Goal: Find specific page/section: Find specific page/section

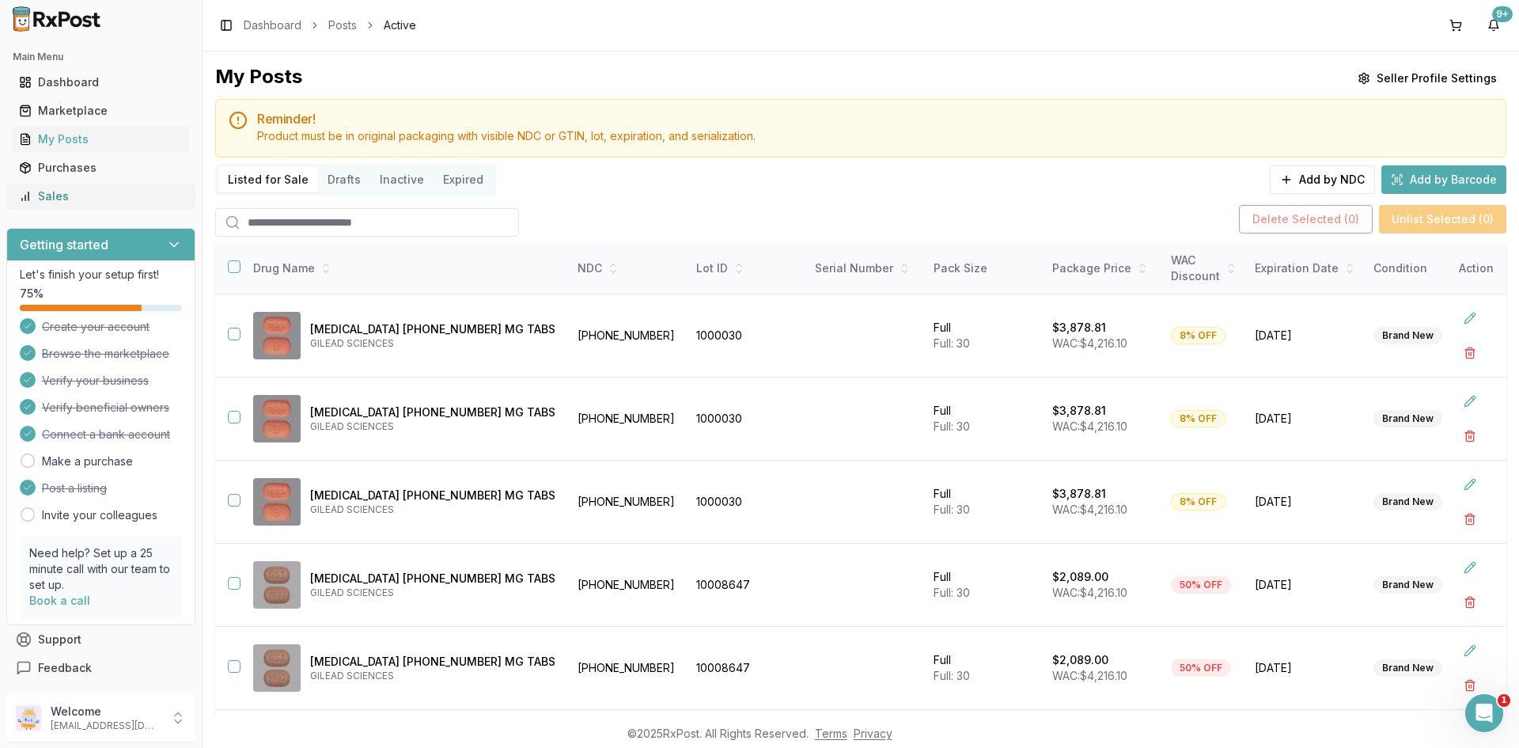
click at [55, 198] on div "Sales" at bounding box center [101, 196] width 164 height 16
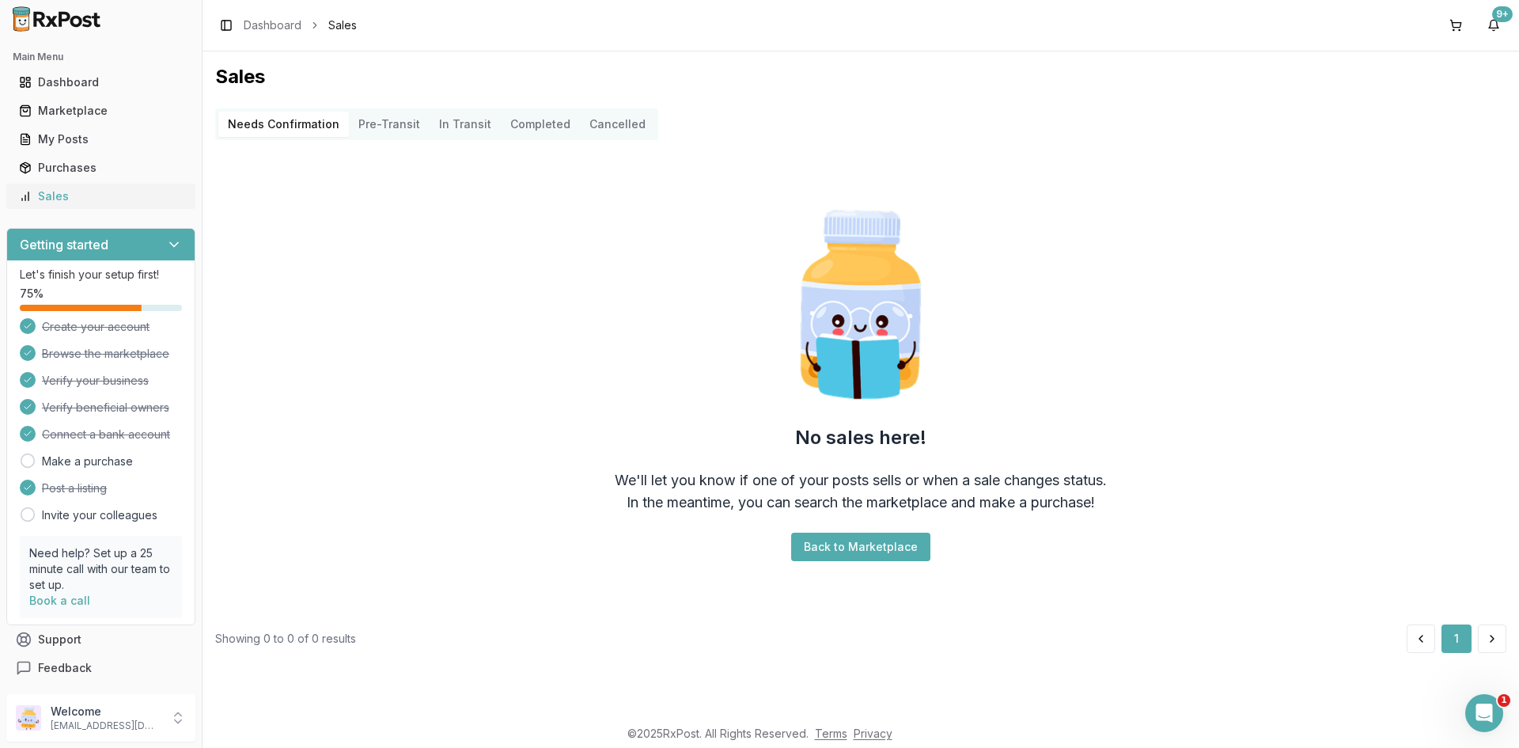
click at [48, 202] on div "Sales" at bounding box center [101, 196] width 164 height 16
click at [85, 138] on div "My Posts" at bounding box center [101, 139] width 164 height 16
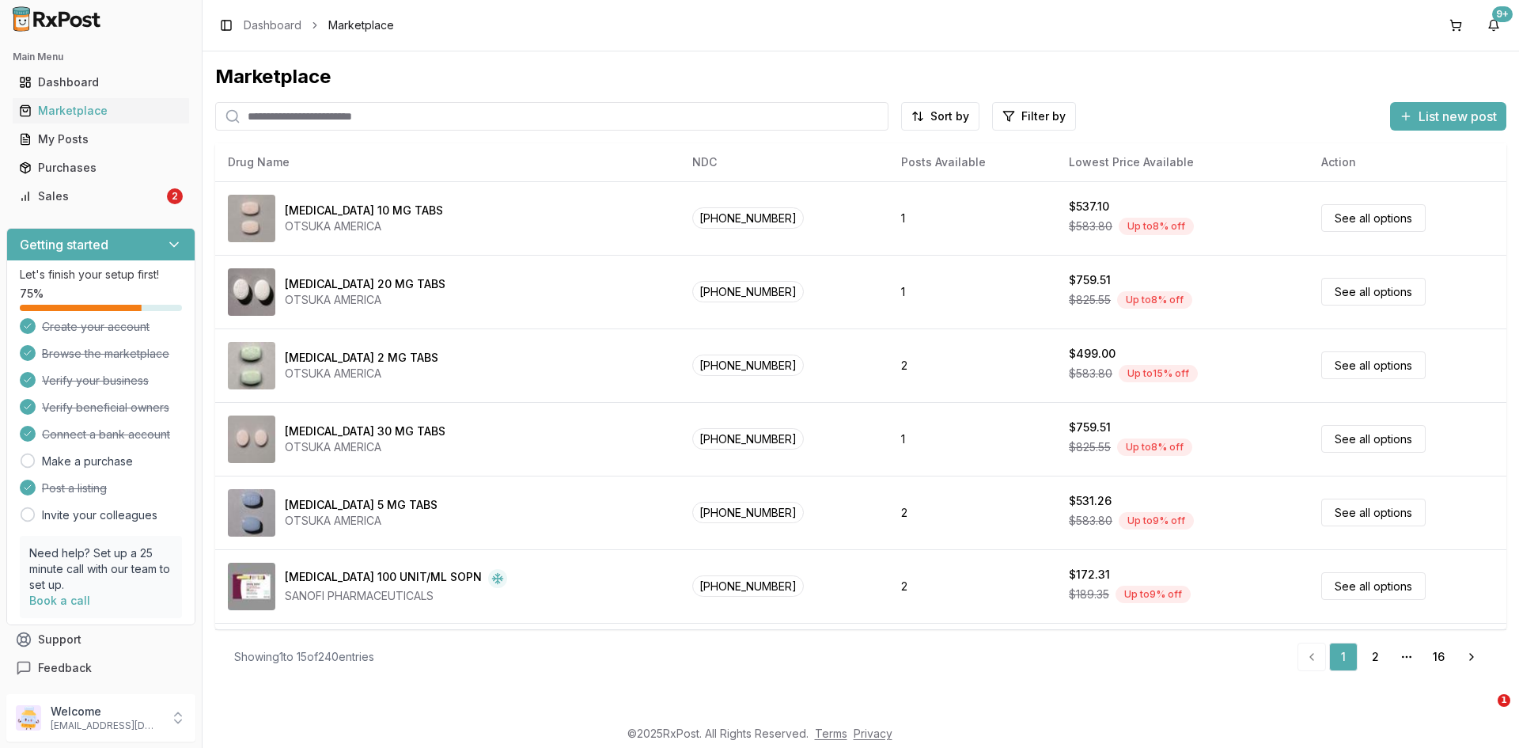
click at [93, 199] on div "Sales" at bounding box center [91, 196] width 145 height 16
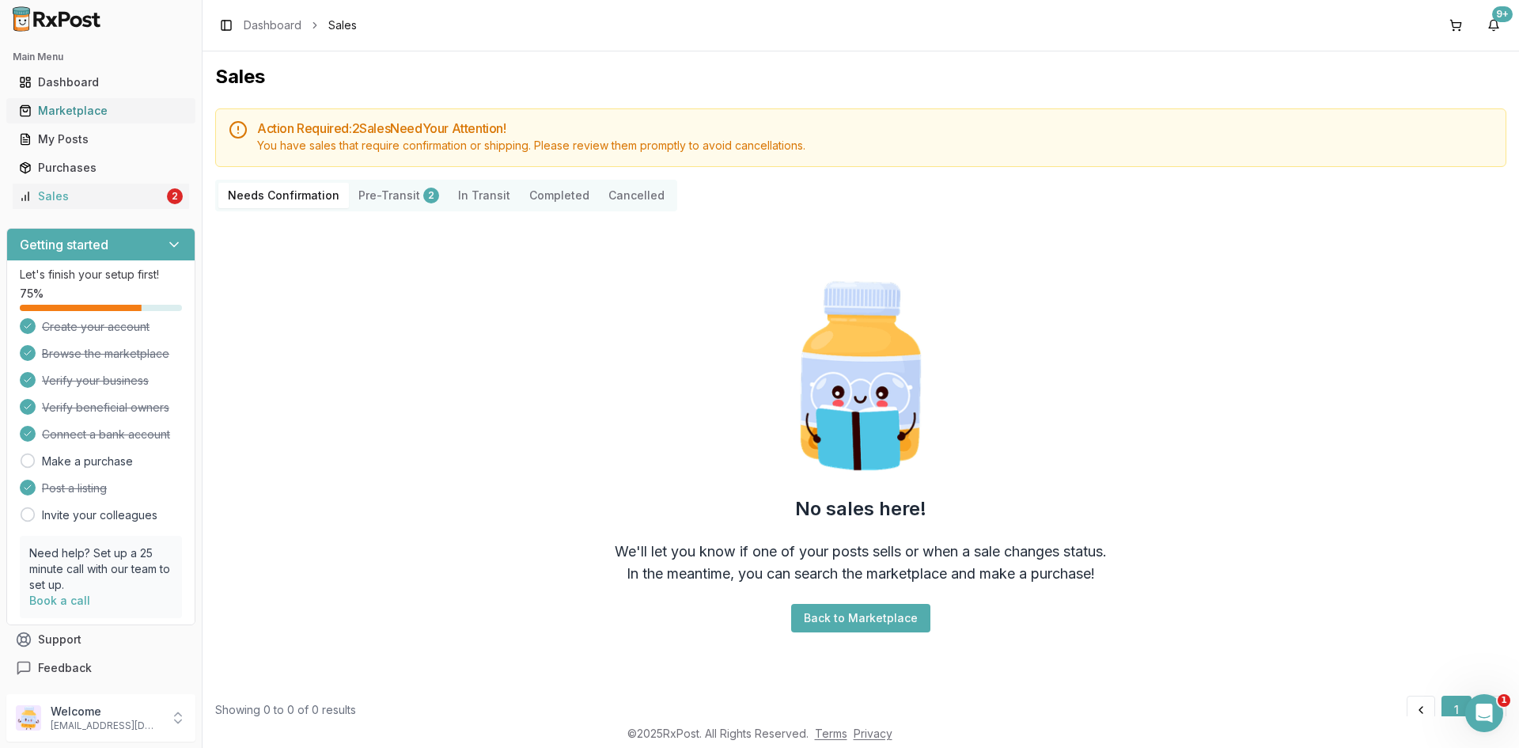
click at [108, 113] on div "Marketplace" at bounding box center [101, 111] width 164 height 16
